Goal: Information Seeking & Learning: Learn about a topic

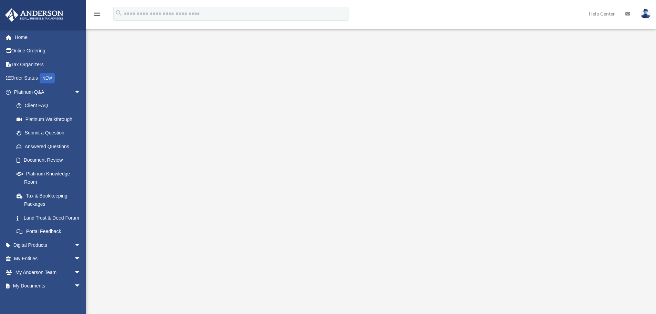
drag, startPoint x: 129, startPoint y: 82, endPoint x: 129, endPoint y: 60, distance: 22.0
click at [129, 60] on div "<span data-mce-type="bookmark" style="display: inline-block; width: 0px; overfl…" at bounding box center [370, 165] width 515 height 238
click at [167, 143] on div "<span data-mce-type="bookmark" style="display: inline-block; width: 0px; overfl…" at bounding box center [370, 165] width 515 height 238
click at [31, 158] on link "Document Review" at bounding box center [51, 160] width 82 height 14
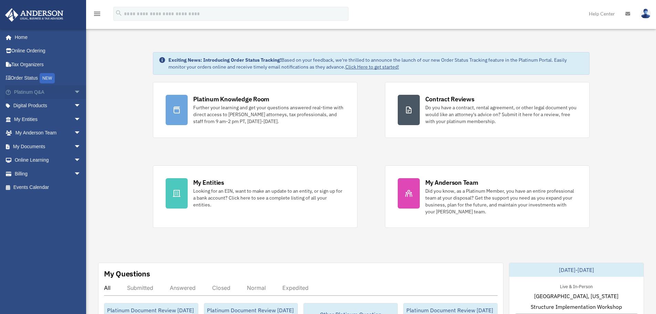
click at [23, 89] on link "Platinum Q&A arrow_drop_down" at bounding box center [48, 92] width 86 height 14
click at [74, 91] on span "arrow_drop_down" at bounding box center [81, 92] width 14 height 14
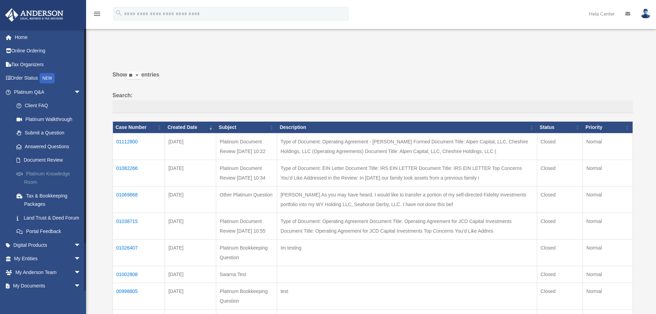
click at [39, 177] on link "Platinum Knowledge Room" at bounding box center [51, 178] width 82 height 22
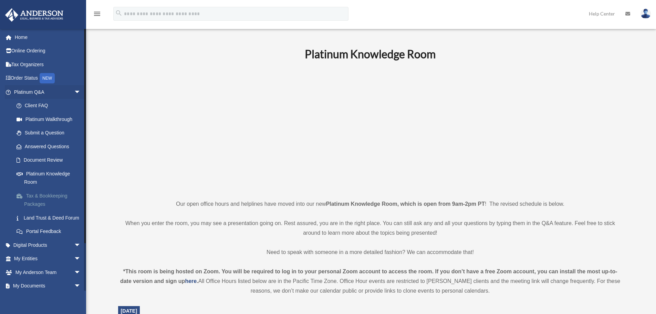
click at [36, 197] on link "Tax & Bookkeeping Packages" at bounding box center [51, 200] width 82 height 22
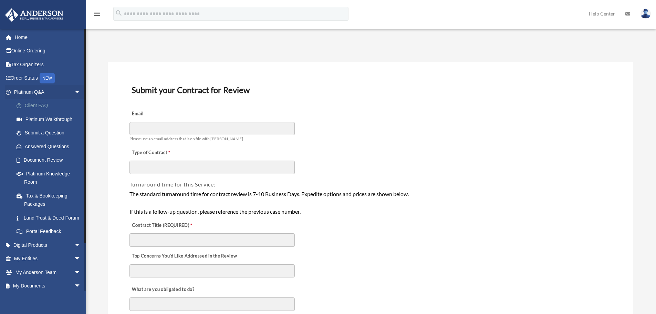
click at [31, 104] on link "Client FAQ" at bounding box center [51, 106] width 82 height 14
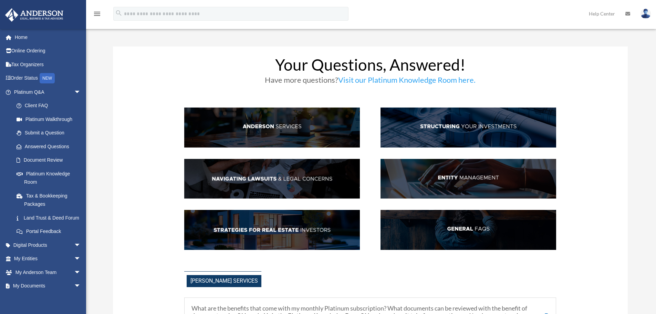
click at [268, 126] on img at bounding box center [272, 127] width 176 height 40
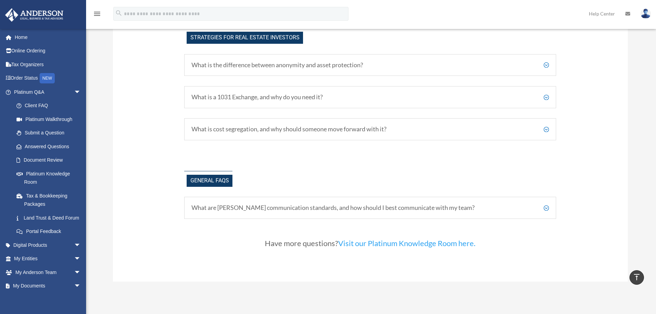
scroll to position [1262, 0]
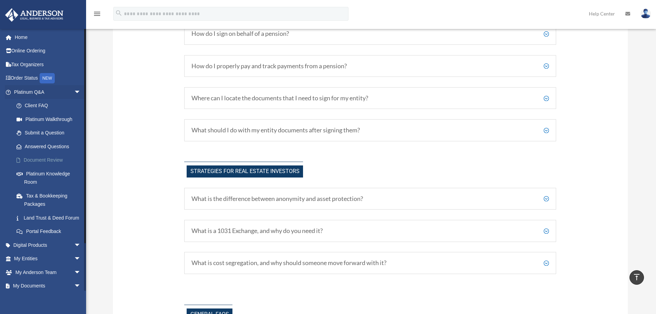
click at [49, 162] on link "Document Review" at bounding box center [51, 160] width 82 height 14
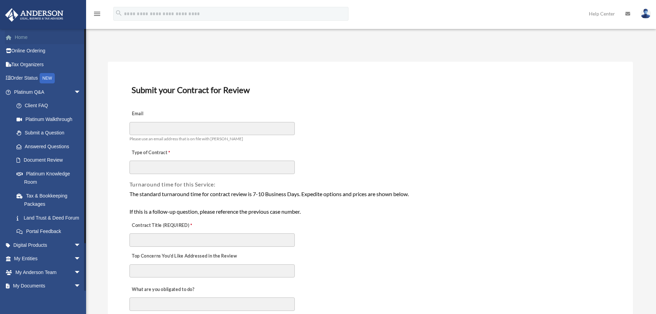
click at [49, 36] on link "Home" at bounding box center [48, 37] width 86 height 14
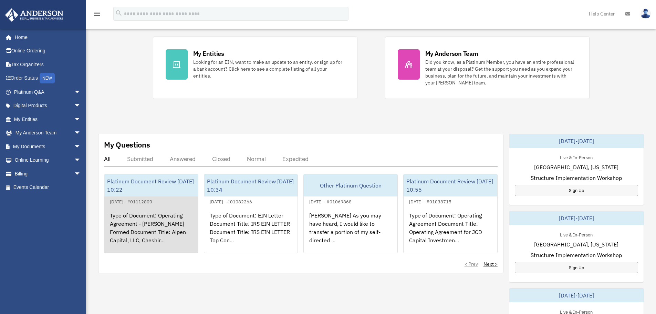
scroll to position [138, 0]
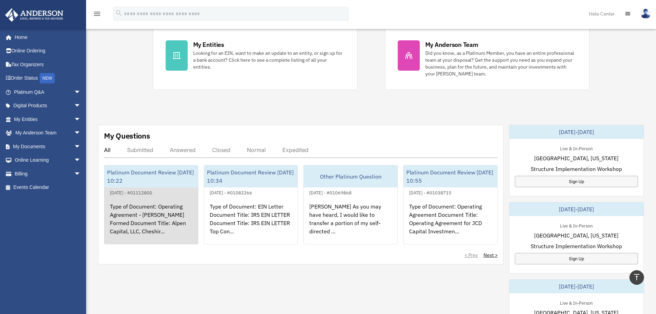
click at [141, 192] on div "September 16, 2025 - #01112800" at bounding box center [130, 191] width 53 height 7
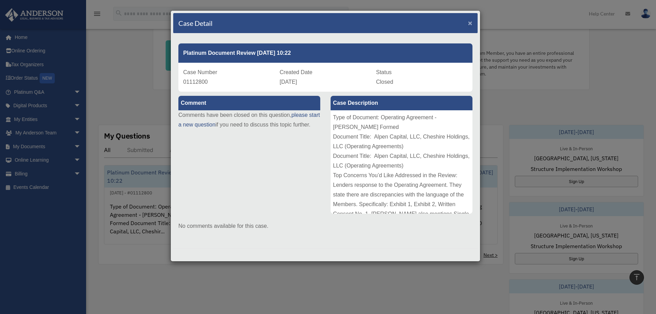
click at [471, 21] on span "×" at bounding box center [470, 23] width 4 height 8
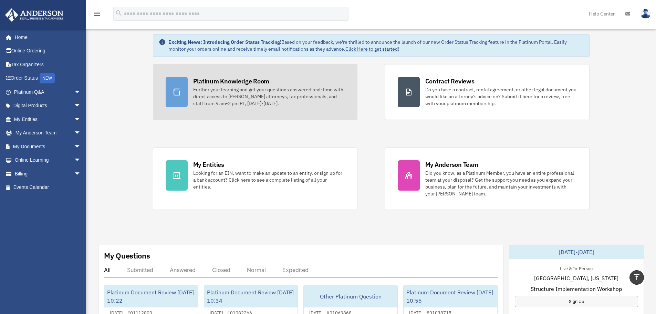
scroll to position [0, 0]
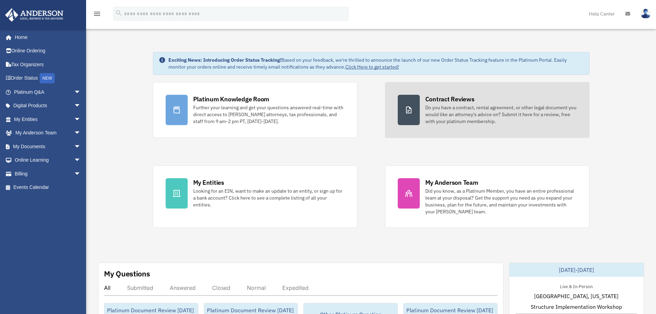
click at [493, 117] on div "Do you have a contract, rental agreement, or other legal document you would lik…" at bounding box center [500, 114] width 151 height 21
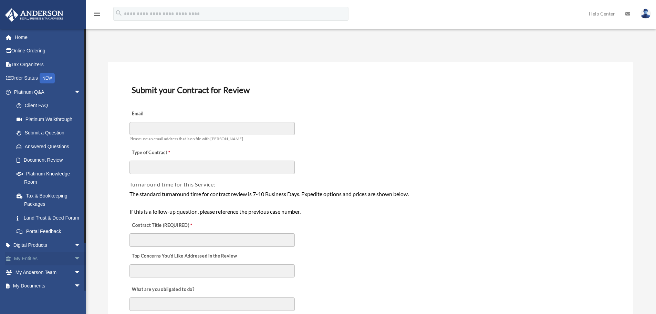
click at [74, 266] on span "arrow_drop_down" at bounding box center [81, 259] width 14 height 14
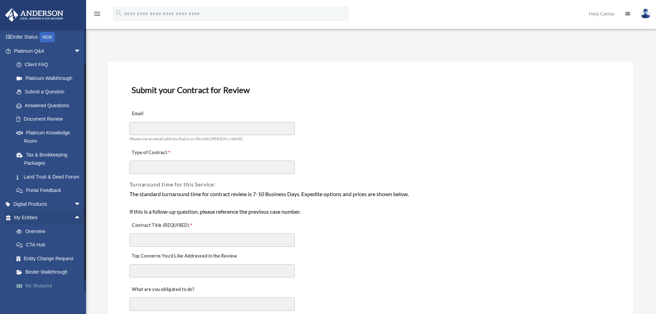
scroll to position [103, 0]
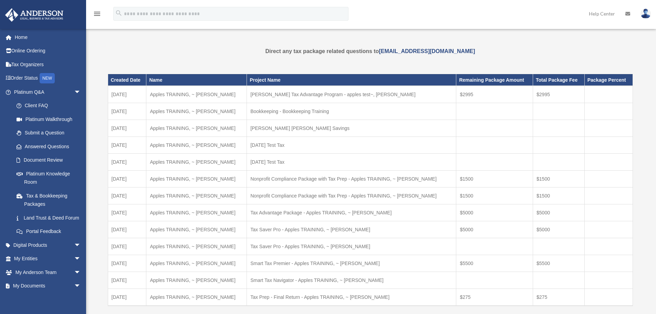
scroll to position [34, 0]
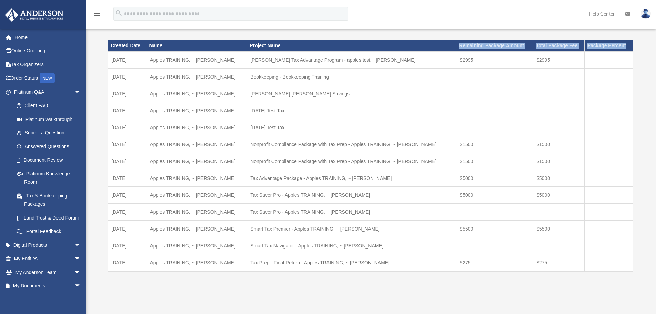
drag, startPoint x: 432, startPoint y: 44, endPoint x: 620, endPoint y: 41, distance: 188.3
click at [620, 41] on tr "Created Date Name Project Name Remaining Package Amount Total Package Fee Packa…" at bounding box center [370, 46] width 525 height 12
copy tr "Remaining Package Amount Total Package Fee Package Percent"
click at [74, 266] on span "arrow_drop_down" at bounding box center [81, 259] width 14 height 14
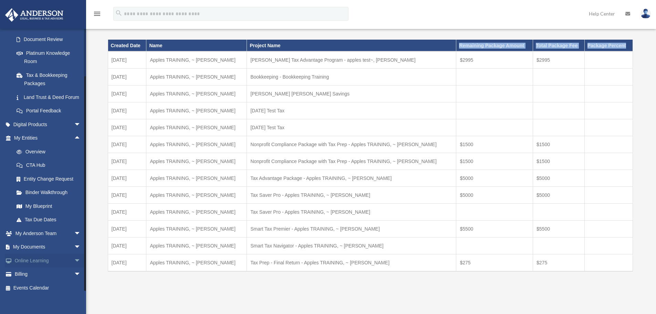
scroll to position [134, 0]
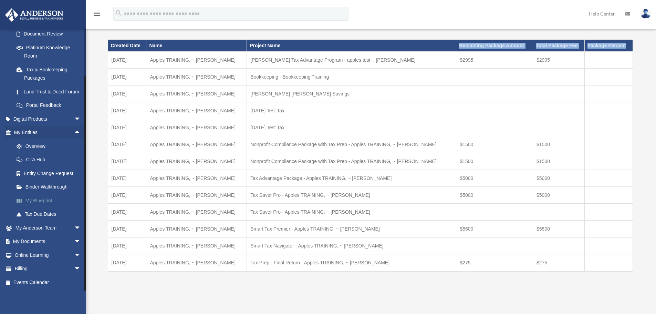
click at [35, 200] on link "My Blueprint" at bounding box center [51, 200] width 82 height 14
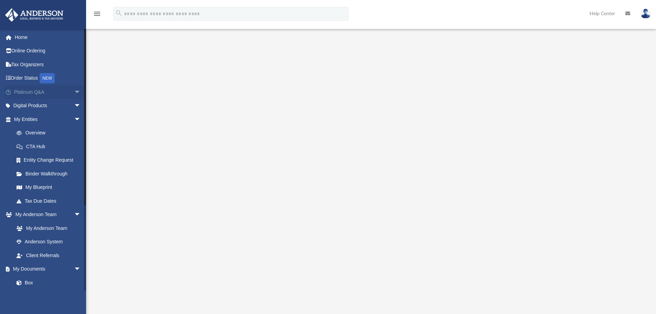
click at [27, 90] on link "Platinum Q&A arrow_drop_down" at bounding box center [48, 92] width 86 height 14
click at [74, 91] on span "arrow_drop_down" at bounding box center [81, 92] width 14 height 14
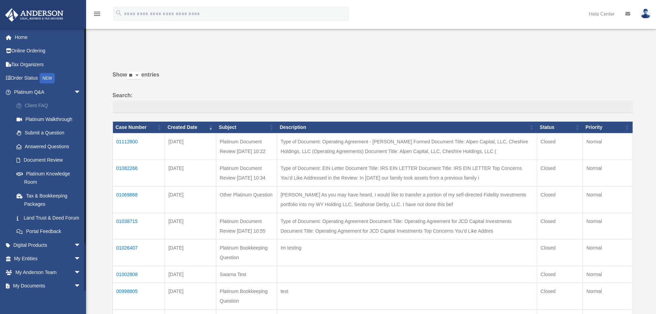
click at [38, 105] on link "Client FAQ" at bounding box center [51, 106] width 82 height 14
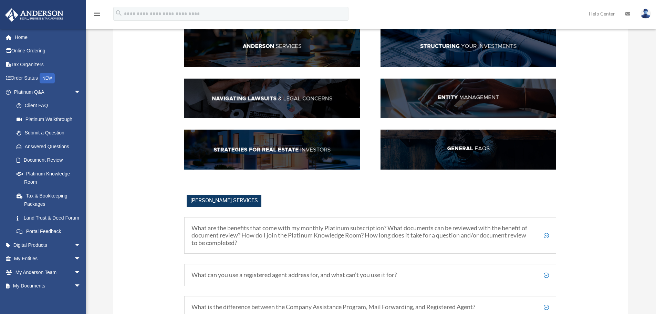
scroll to position [103, 0]
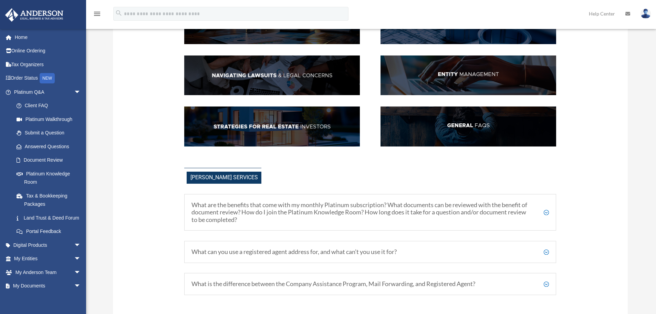
click at [545, 211] on h5 "What are the benefits that come with my monthly Platinum subscription? What doc…" at bounding box center [369, 212] width 357 height 22
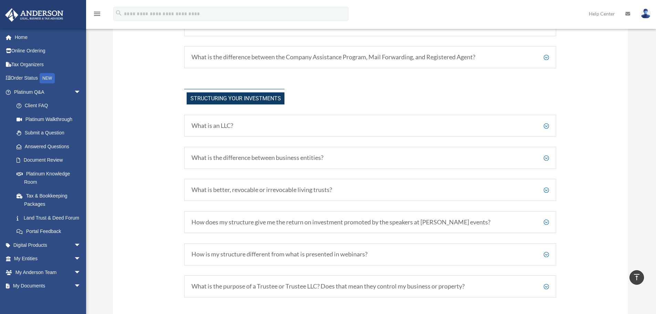
scroll to position [413, 0]
